Goal: Task Accomplishment & Management: Use online tool/utility

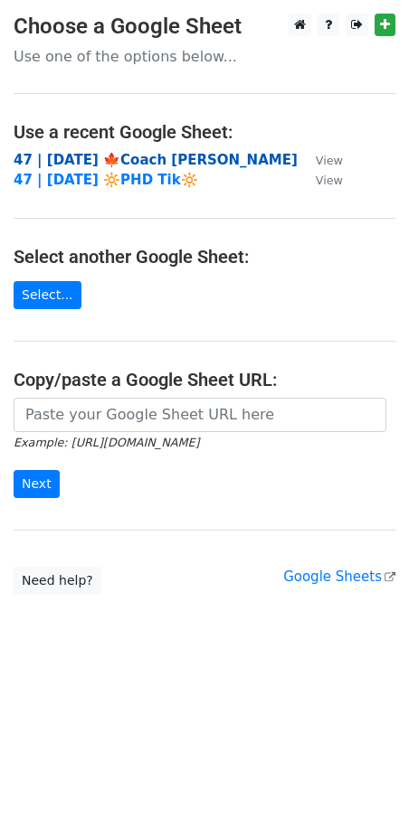
click at [128, 157] on strong "47 | [DATE] 🍁Coach [PERSON_NAME]" at bounding box center [156, 160] width 284 height 16
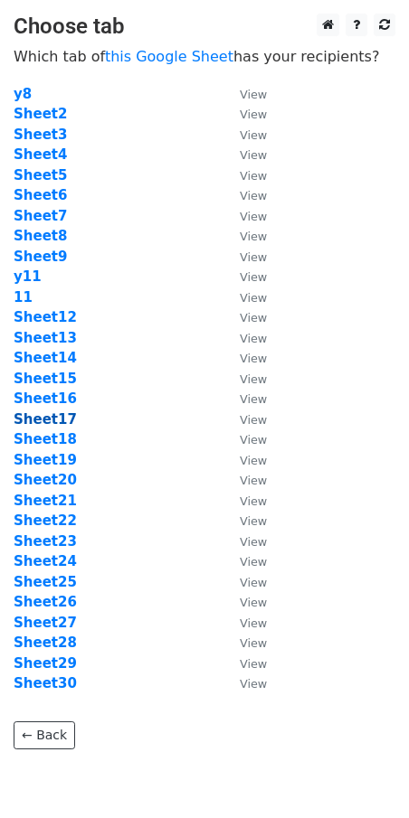
click at [60, 419] on strong "Sheet17" at bounding box center [45, 419] width 63 height 16
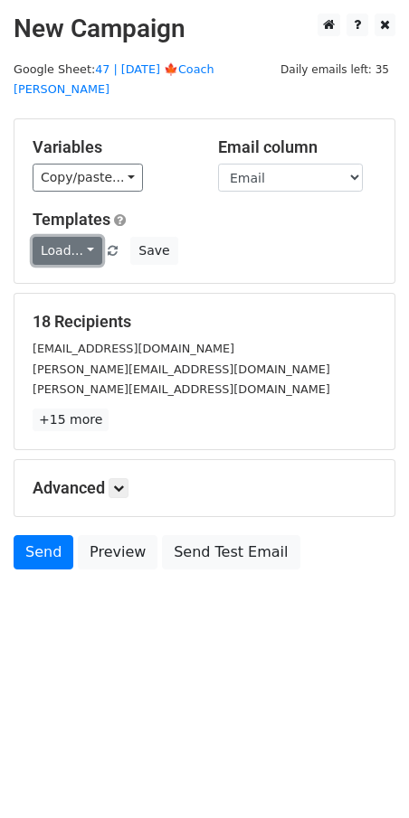
click at [76, 237] on link "Load..." at bounding box center [68, 251] width 70 height 28
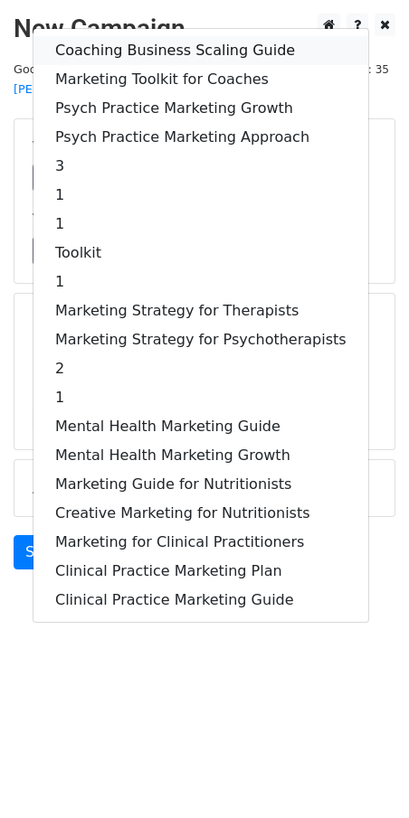
click at [134, 36] on link "Coaching Business Scaling Guide" at bounding box center [200, 50] width 335 height 29
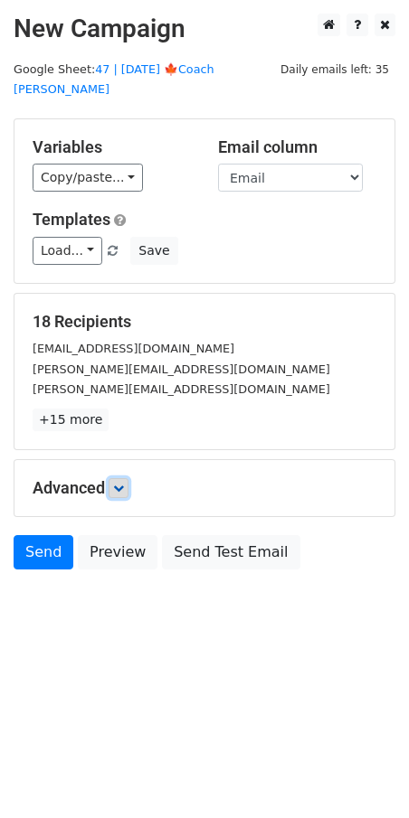
click at [126, 478] on link at bounding box center [119, 488] width 20 height 20
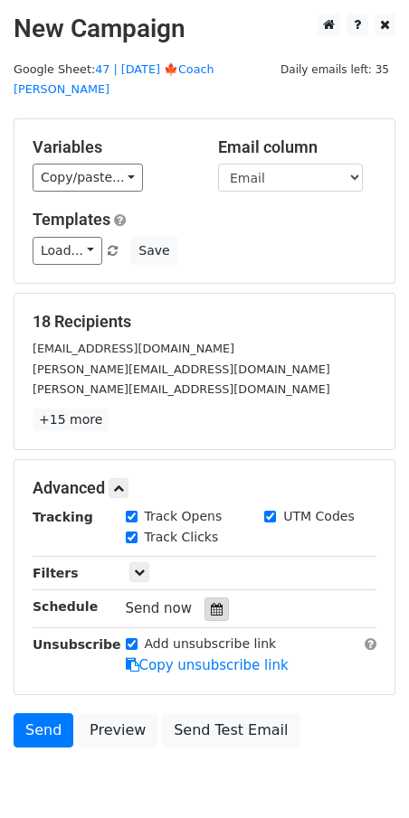
click at [211, 603] on icon at bounding box center [217, 609] width 12 height 13
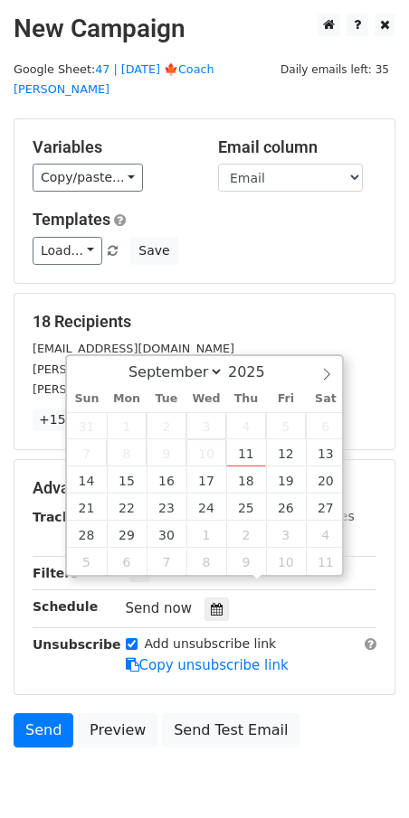
click at [197, 461] on span "10" at bounding box center [206, 452] width 40 height 27
type input "[DATE] 12:00"
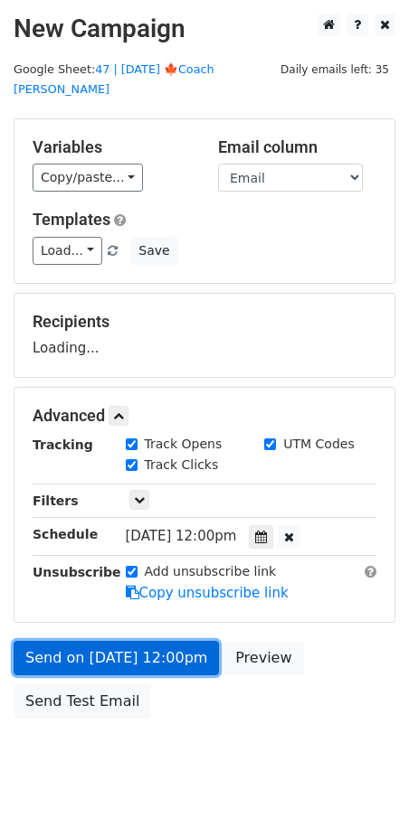
click at [151, 641] on link "Send on [DATE] 12:00pm" at bounding box center [116, 658] width 205 height 34
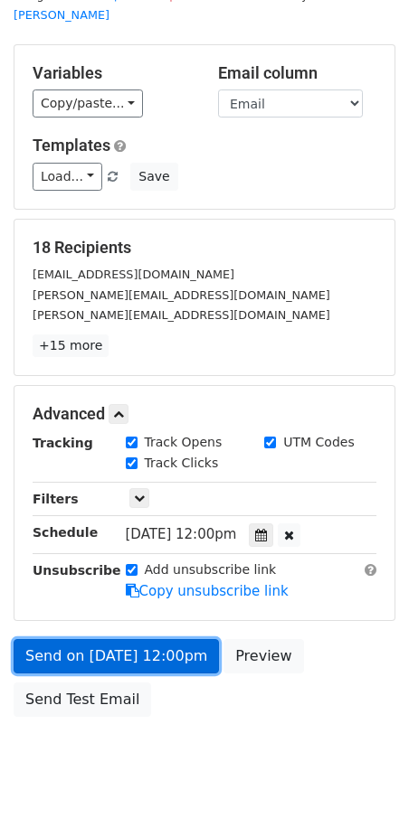
scroll to position [72, 0]
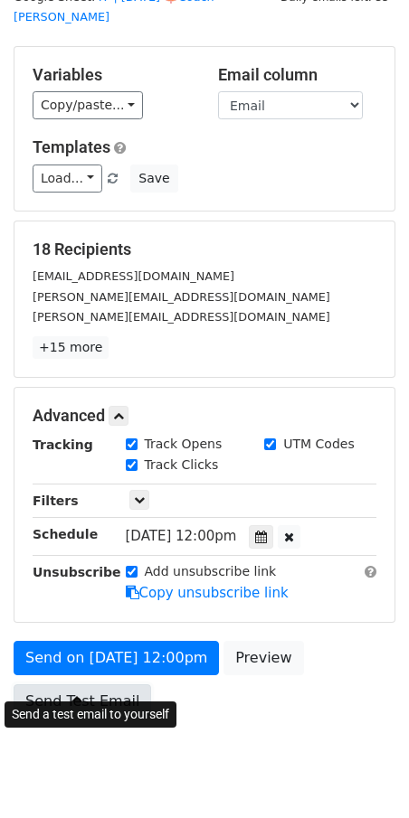
click at [109, 687] on link "Send Test Email" at bounding box center [82, 702] width 137 height 34
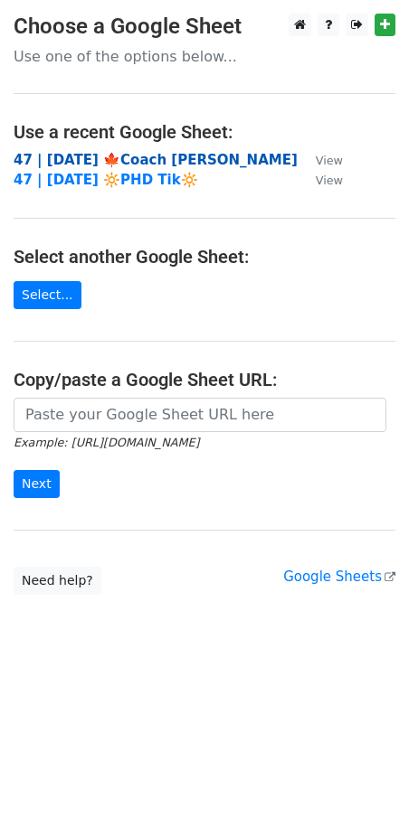
click at [99, 160] on strong "47 | [DATE] 🍁Coach [PERSON_NAME]" at bounding box center [156, 160] width 284 height 16
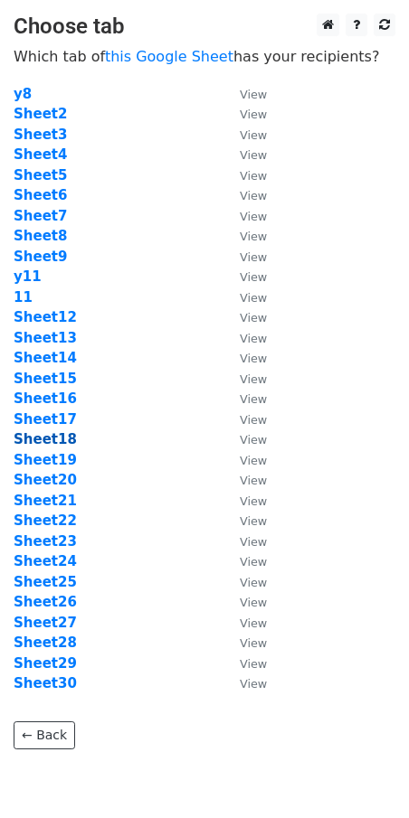
click at [53, 436] on strong "Sheet18" at bounding box center [45, 439] width 63 height 16
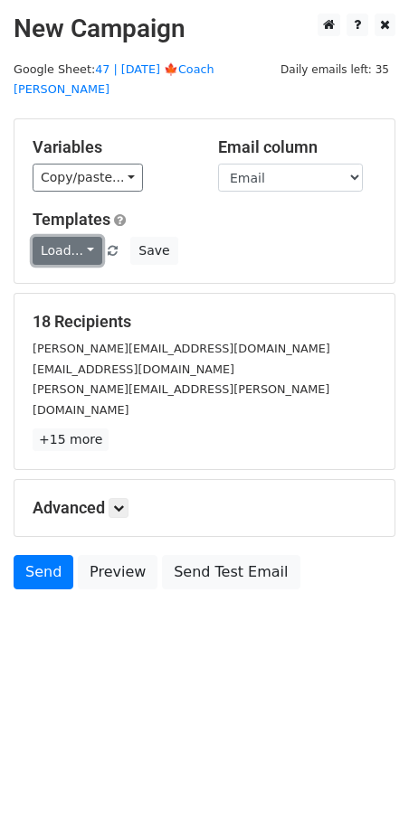
click at [64, 237] on link "Load..." at bounding box center [68, 251] width 70 height 28
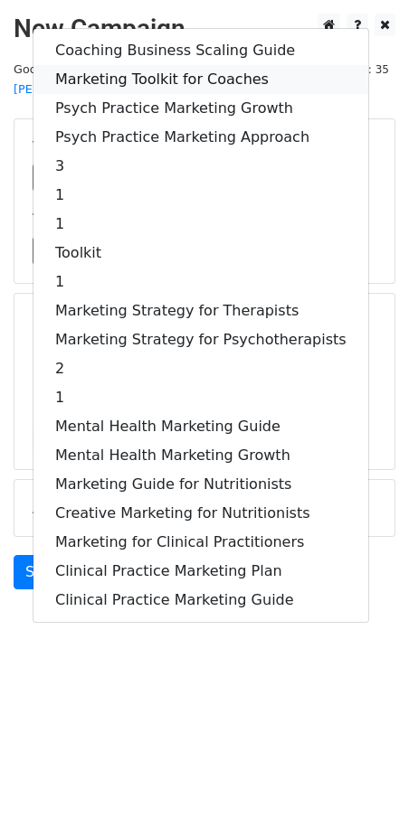
click at [179, 65] on link "Marketing Toolkit for Coaches" at bounding box center [200, 79] width 335 height 29
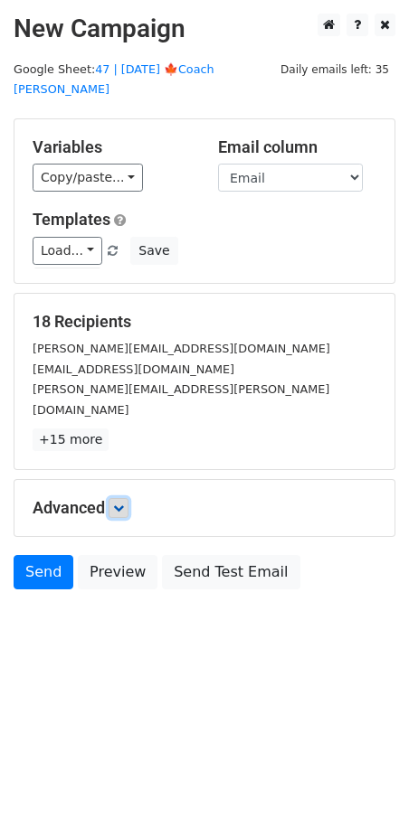
click at [118, 498] on link at bounding box center [119, 508] width 20 height 20
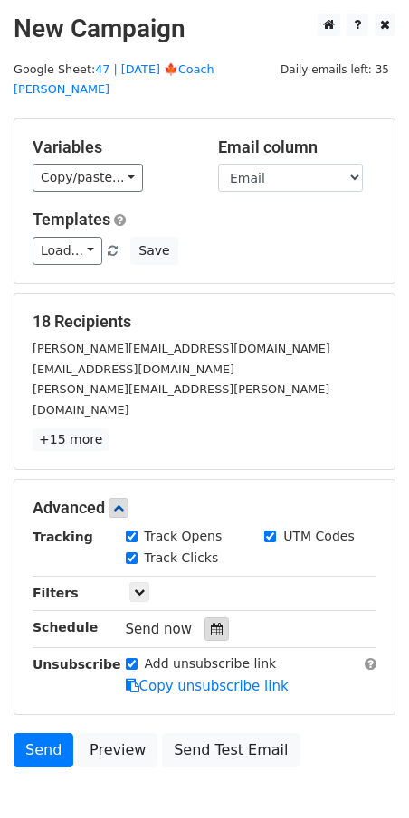
click at [211, 623] on icon at bounding box center [217, 629] width 12 height 13
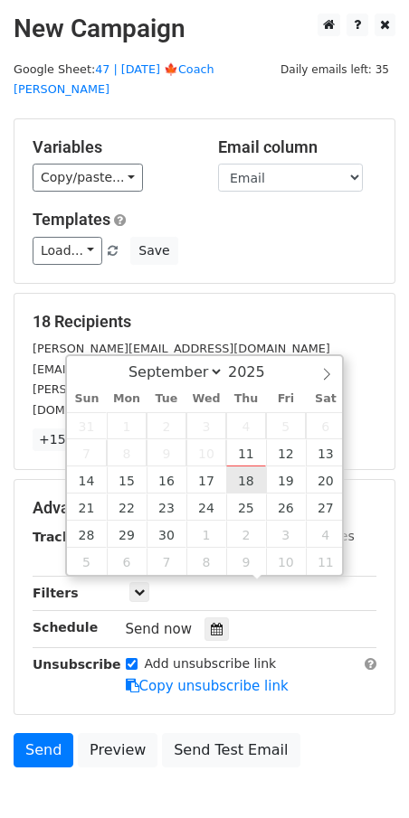
type input "2025-09-18 12:00"
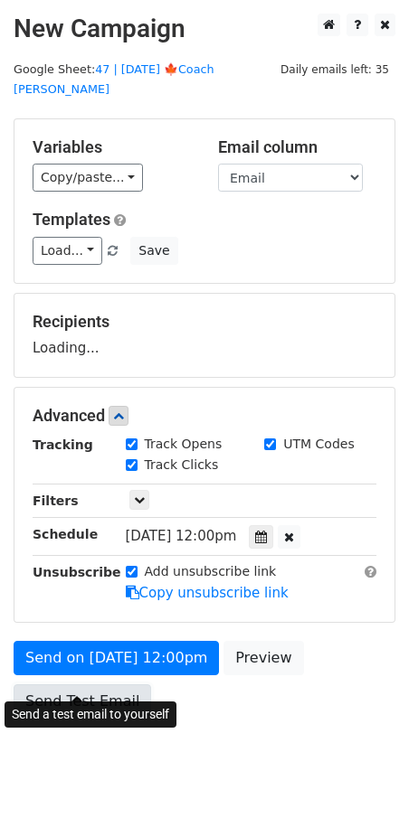
click at [136, 685] on link "Send Test Email" at bounding box center [82, 702] width 137 height 34
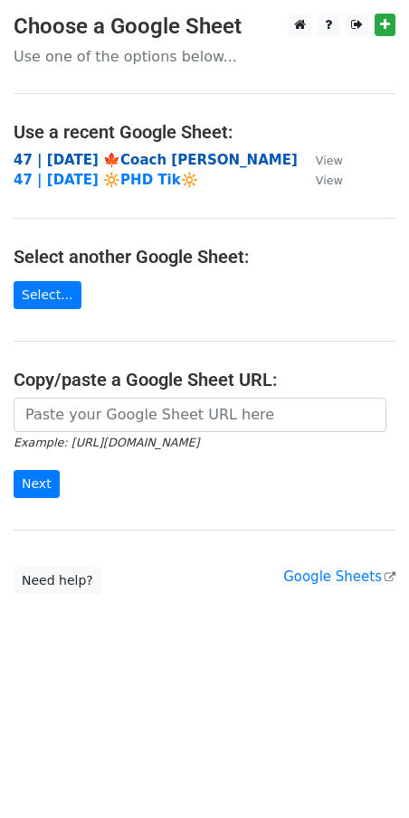
click at [148, 158] on strong "47 | [DATE] 🍁Coach [PERSON_NAME]" at bounding box center [156, 160] width 284 height 16
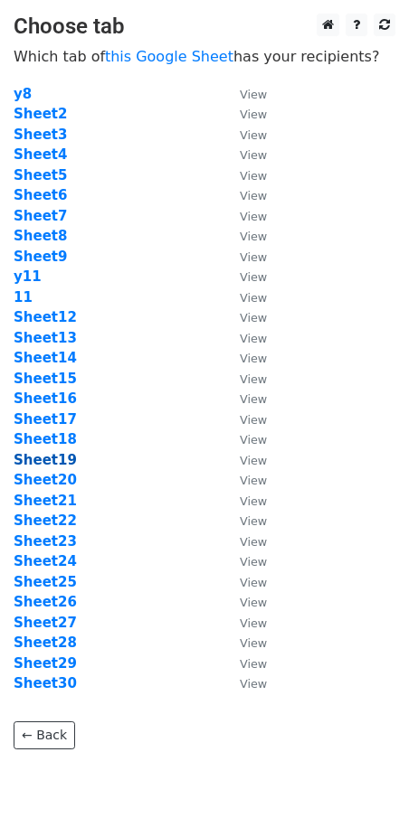
click at [57, 458] on strong "Sheet19" at bounding box center [45, 460] width 63 height 16
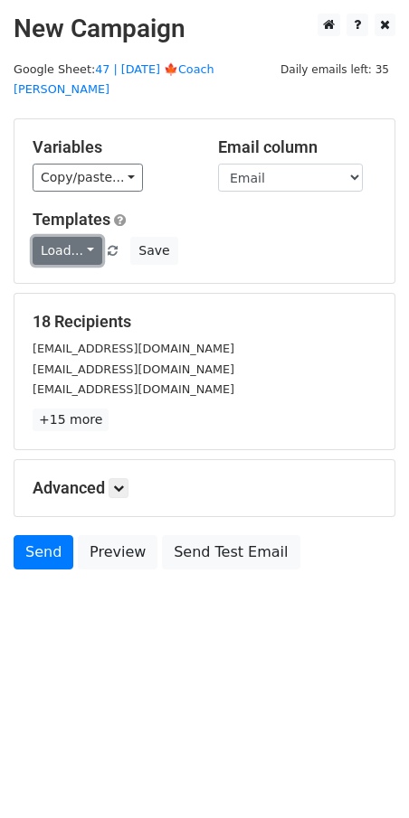
click at [65, 237] on link "Load..." at bounding box center [68, 251] width 70 height 28
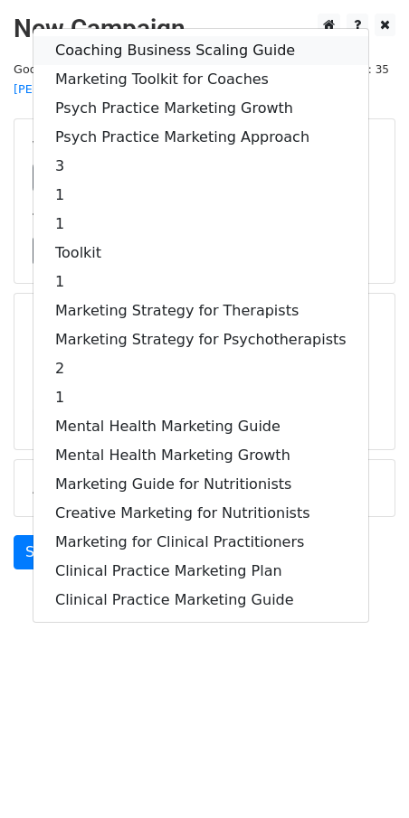
click at [123, 36] on link "Coaching Business Scaling Guide" at bounding box center [200, 50] width 335 height 29
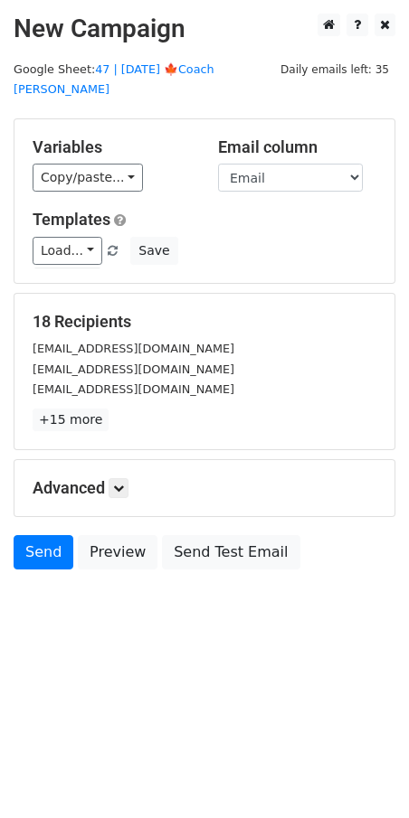
click at [136, 478] on h5 "Advanced" at bounding box center [205, 488] width 344 height 20
click at [124, 483] on icon at bounding box center [118, 488] width 11 height 11
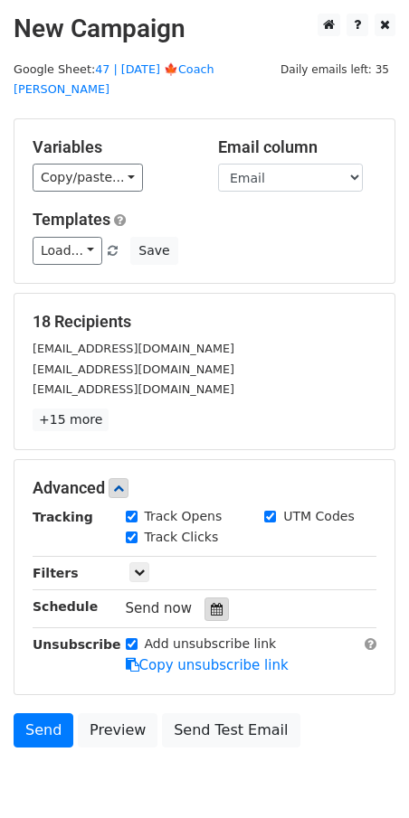
click at [211, 603] on icon at bounding box center [217, 609] width 12 height 13
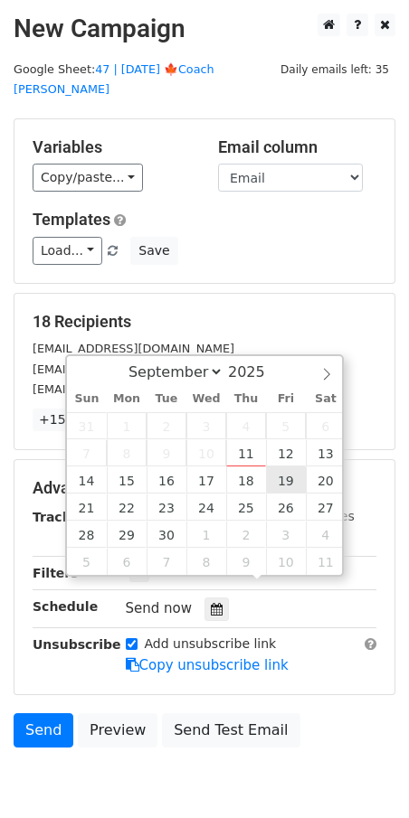
type input "2025-09-19 12:00"
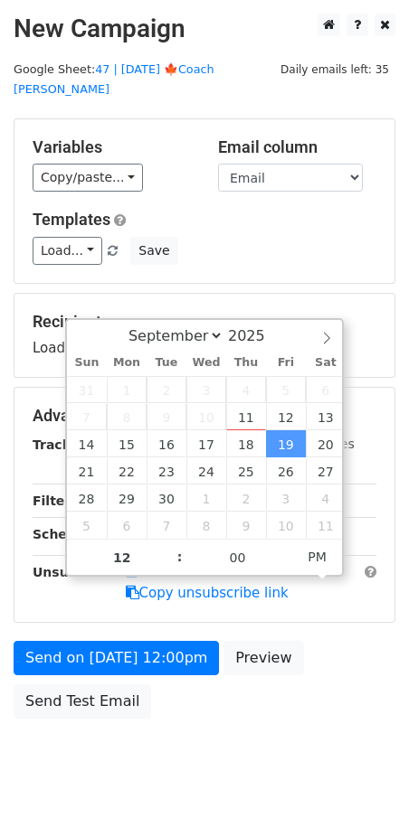
click at [147, 669] on div "Send on Sep 19 at 12:00pm Preview Send Test Email" at bounding box center [204, 684] width 409 height 87
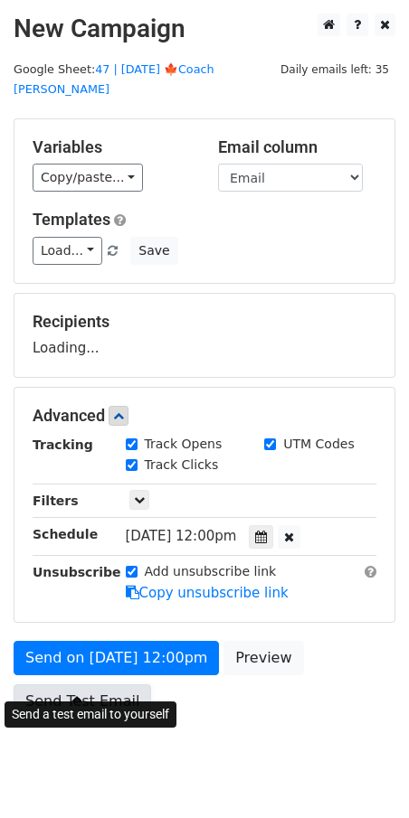
click at [68, 690] on link "Send Test Email" at bounding box center [82, 702] width 137 height 34
